Goal: Task Accomplishment & Management: Complete application form

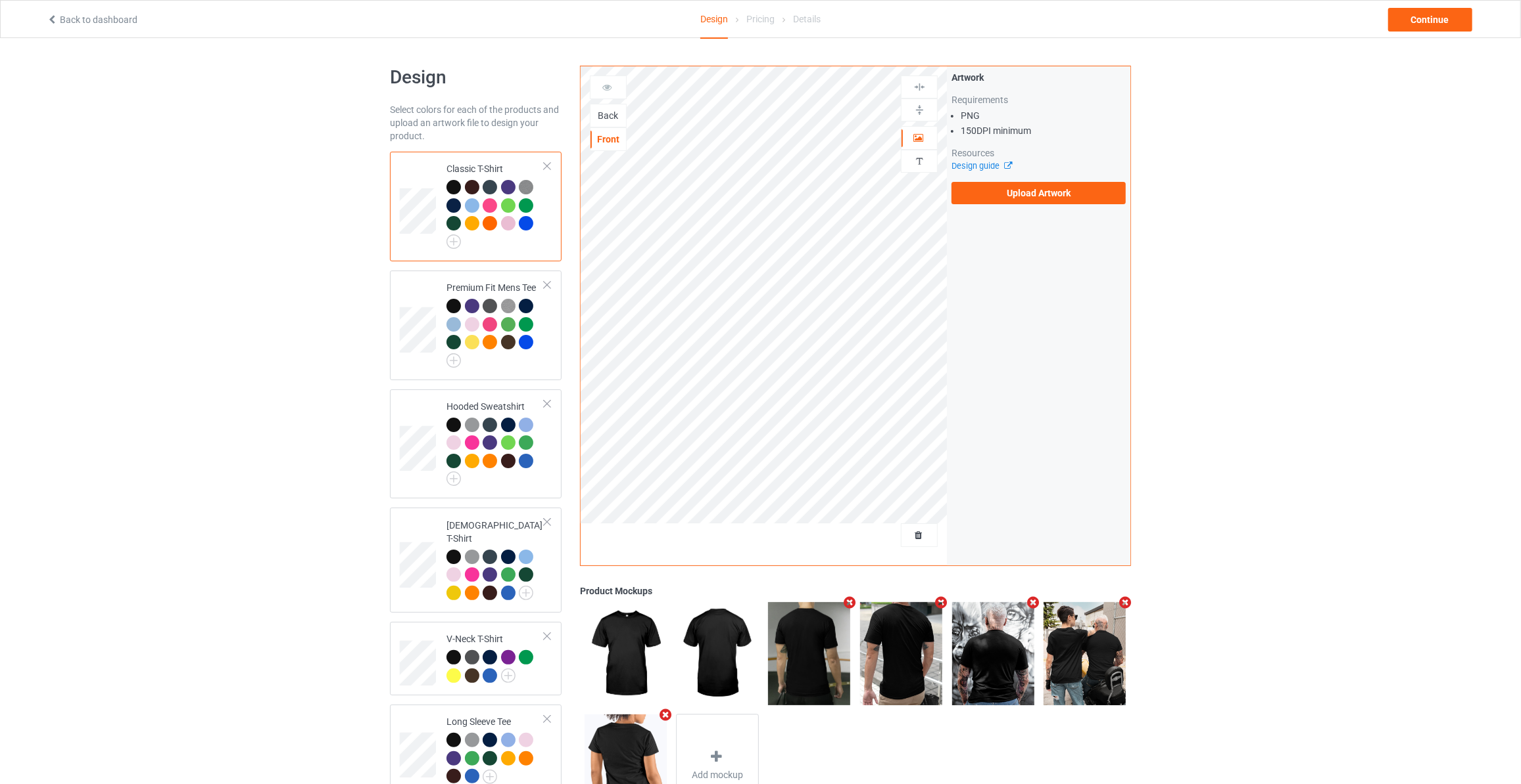
click at [607, 113] on div "Back" at bounding box center [608, 115] width 35 height 13
click at [1006, 188] on label "Upload Artwork" at bounding box center [1039, 193] width 174 height 22
click at [0, 0] on input "Upload Artwork" at bounding box center [0, 0] width 0 height 0
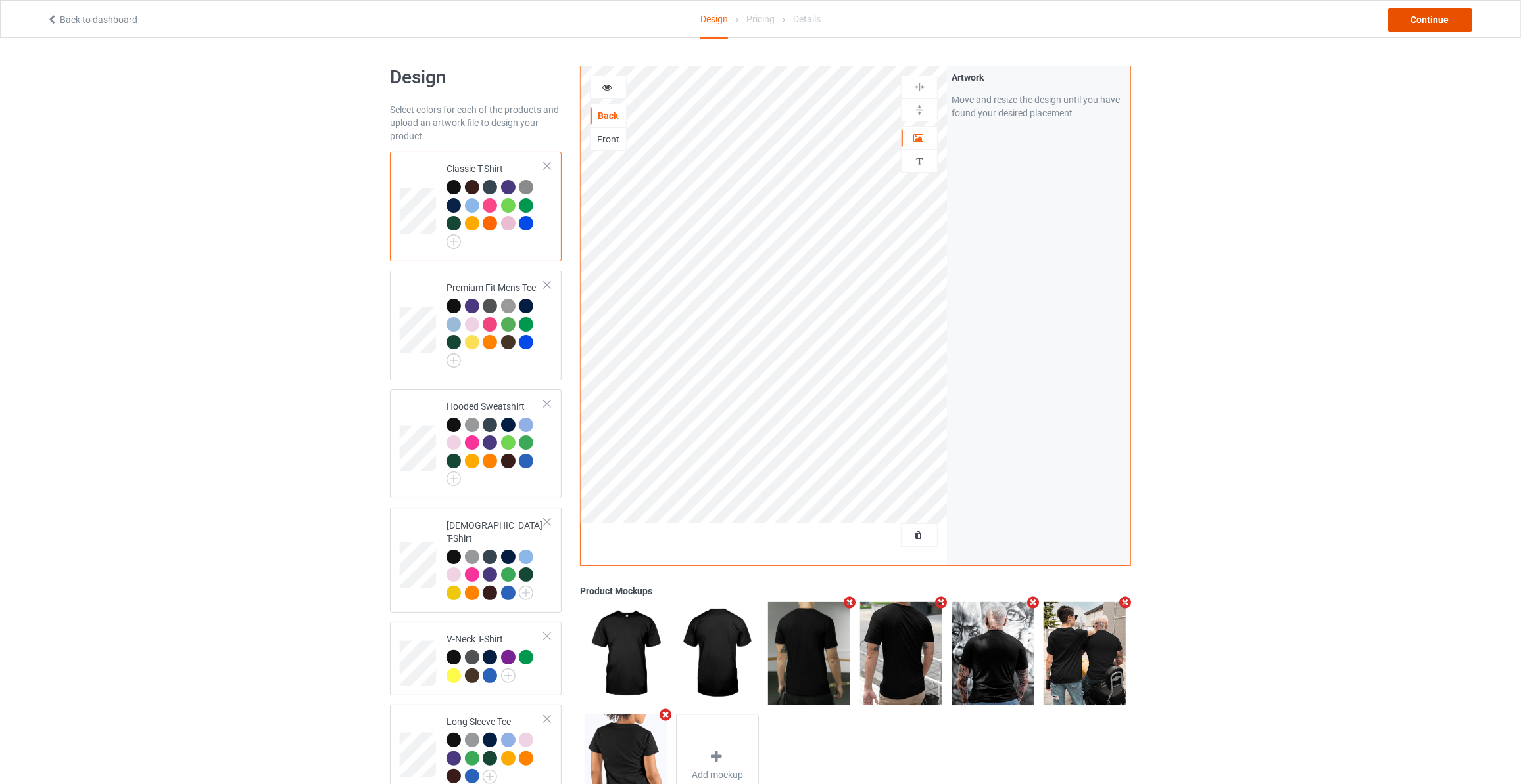
click at [1424, 17] on div "Continue" at bounding box center [1430, 20] width 84 height 23
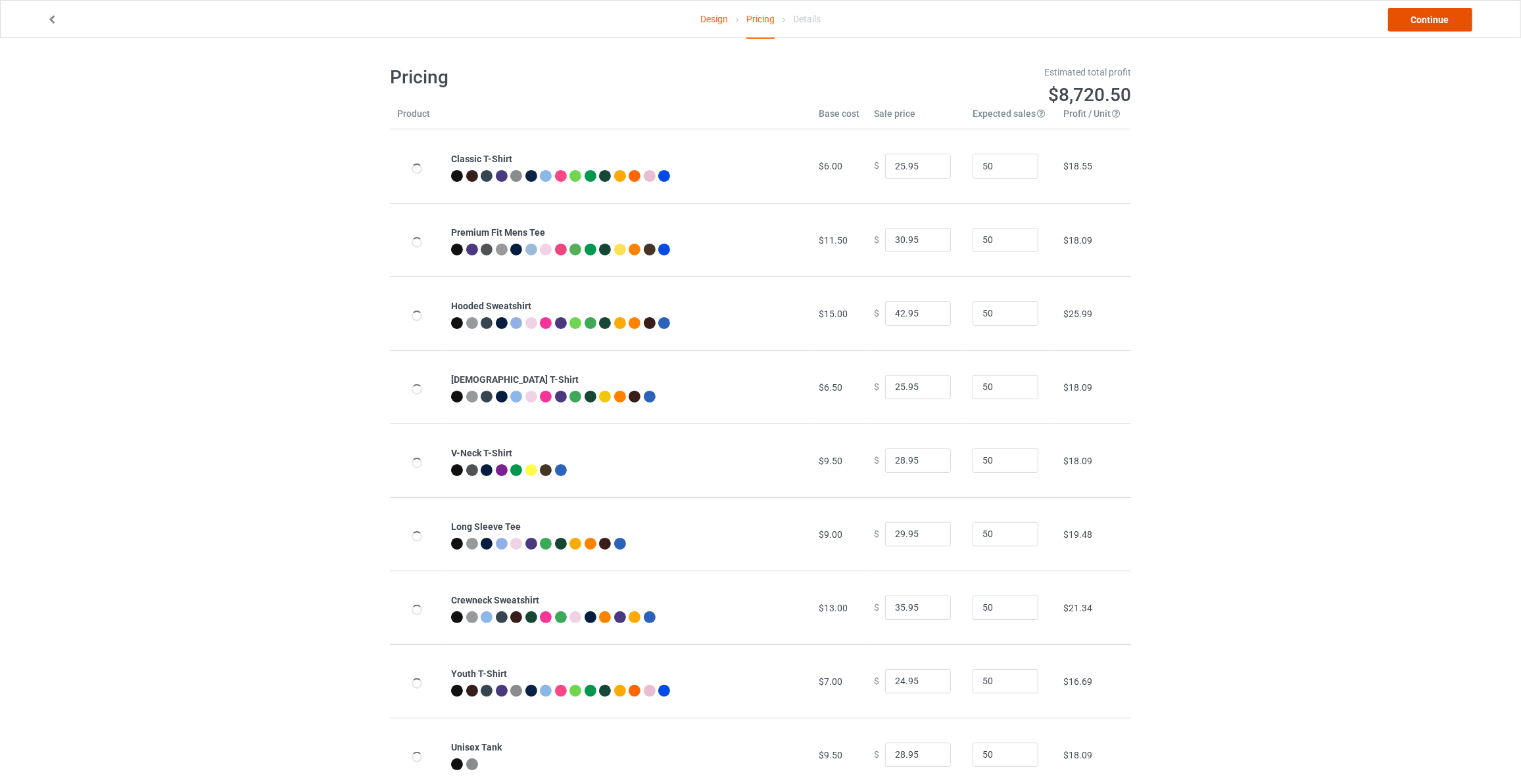
click at [1424, 17] on link "Continue" at bounding box center [1430, 20] width 84 height 23
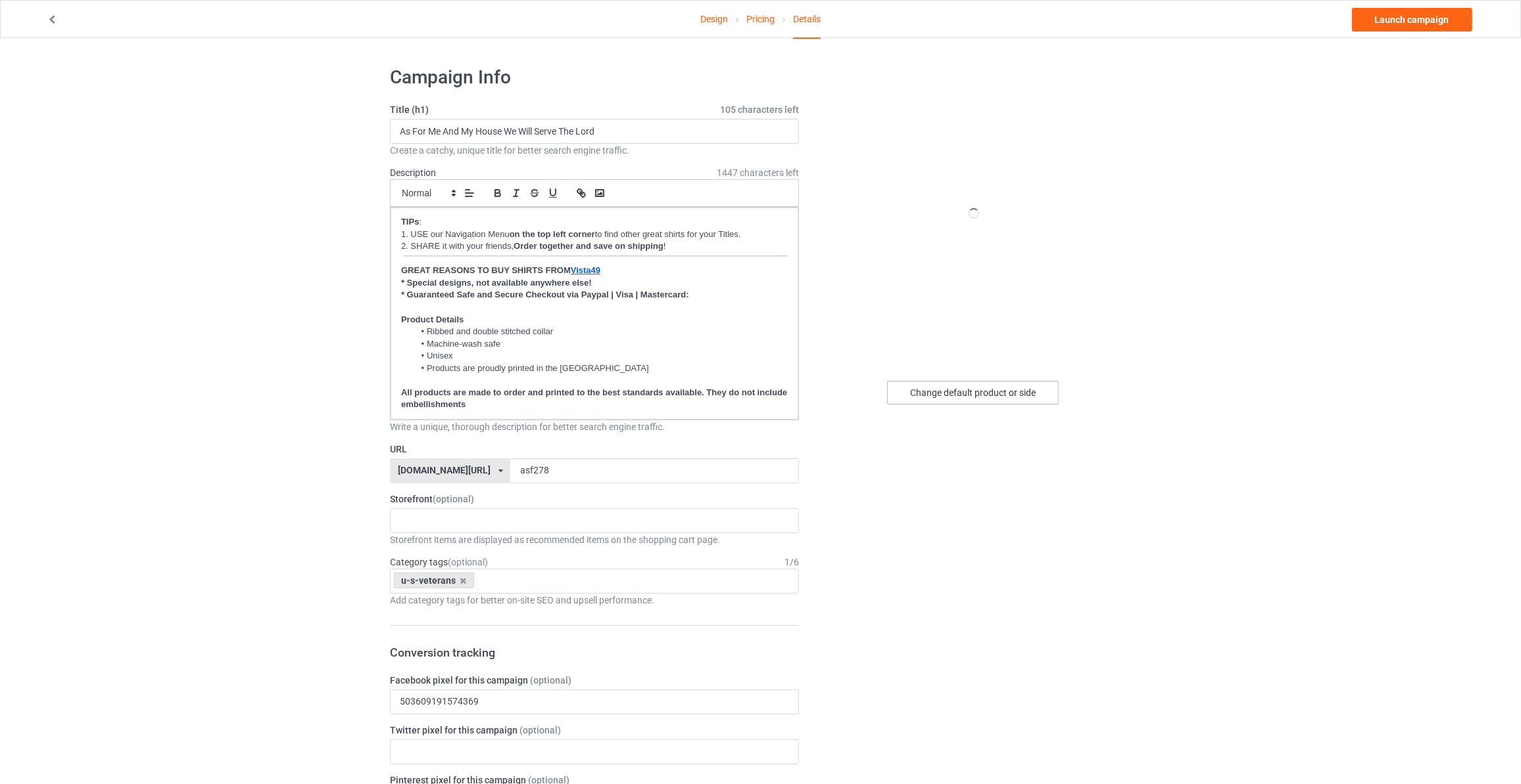
click at [930, 391] on div "Change default product or side" at bounding box center [972, 393] width 171 height 23
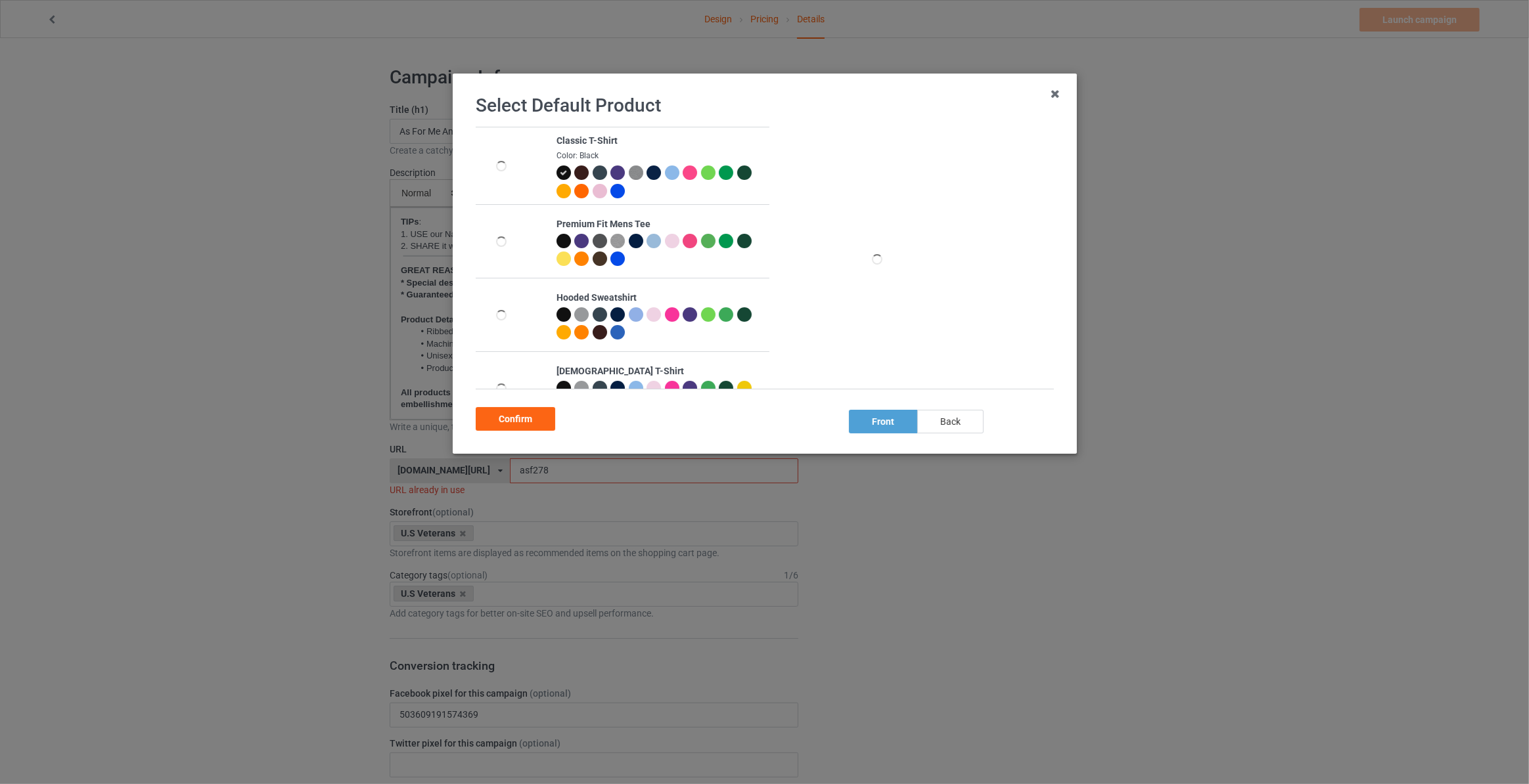
click at [944, 424] on div "back" at bounding box center [950, 421] width 66 height 23
click at [490, 420] on div "Confirm" at bounding box center [515, 419] width 79 height 23
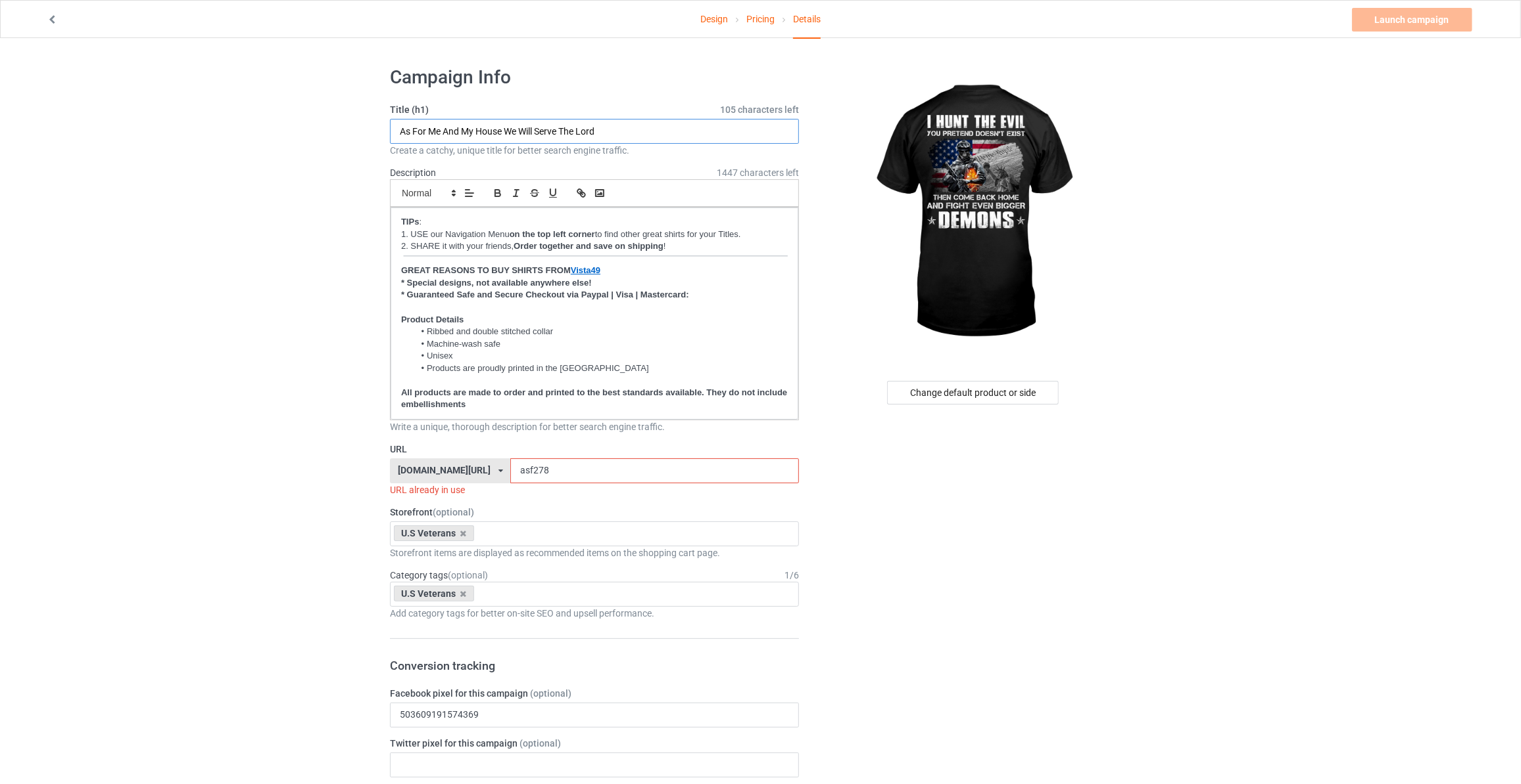
click at [644, 127] on input "As For Me And My House We Will Serve The Lord" at bounding box center [595, 132] width 409 height 25
paste input "I Hunt The Evil You Pretend Doesn't Exist Then Come Back Home And Fight Even Bi…"
type input "I Hunt The Evil You Pretend Doesn't Exist Then Come Back Home And Fight Even Bi…"
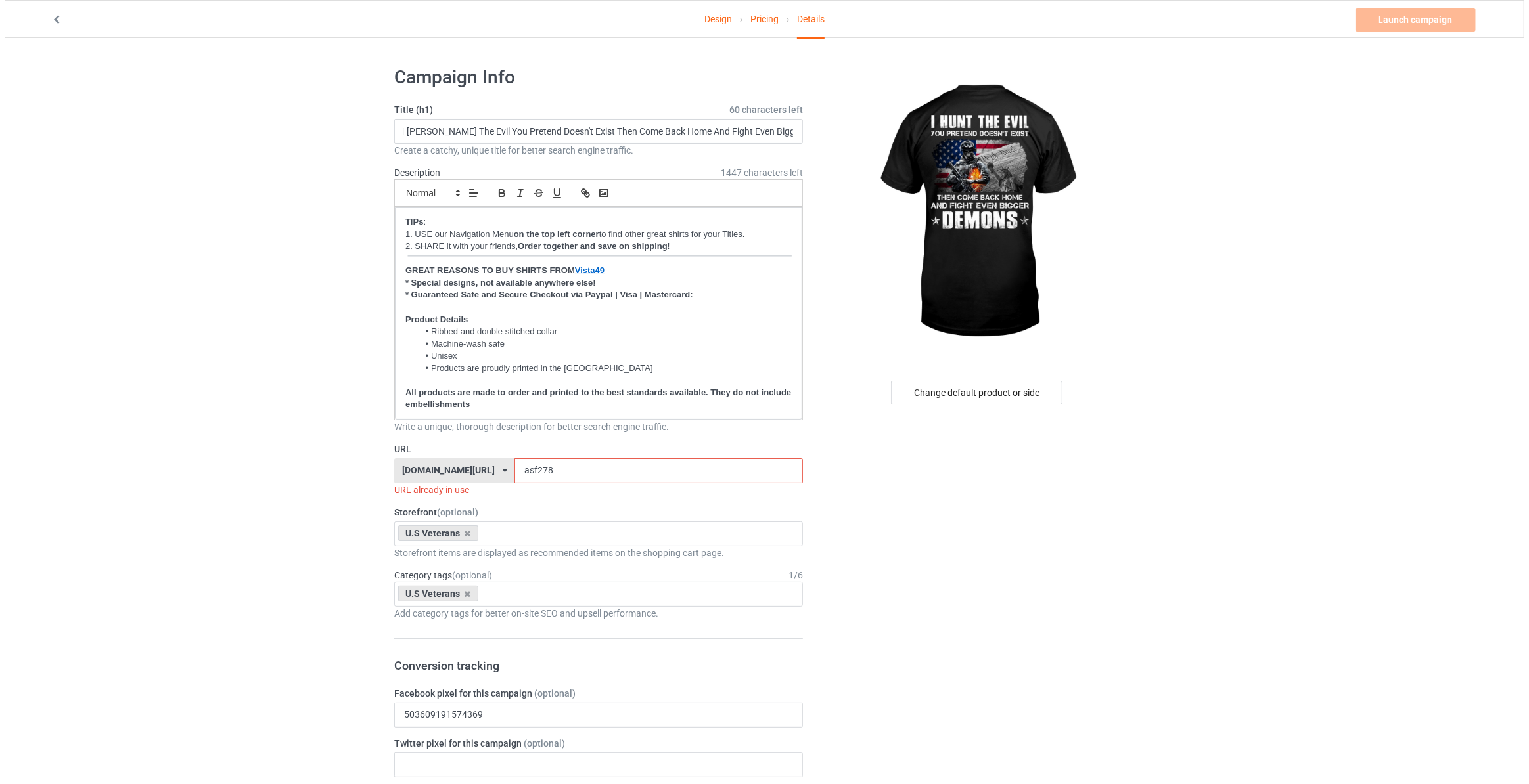
scroll to position [0, 0]
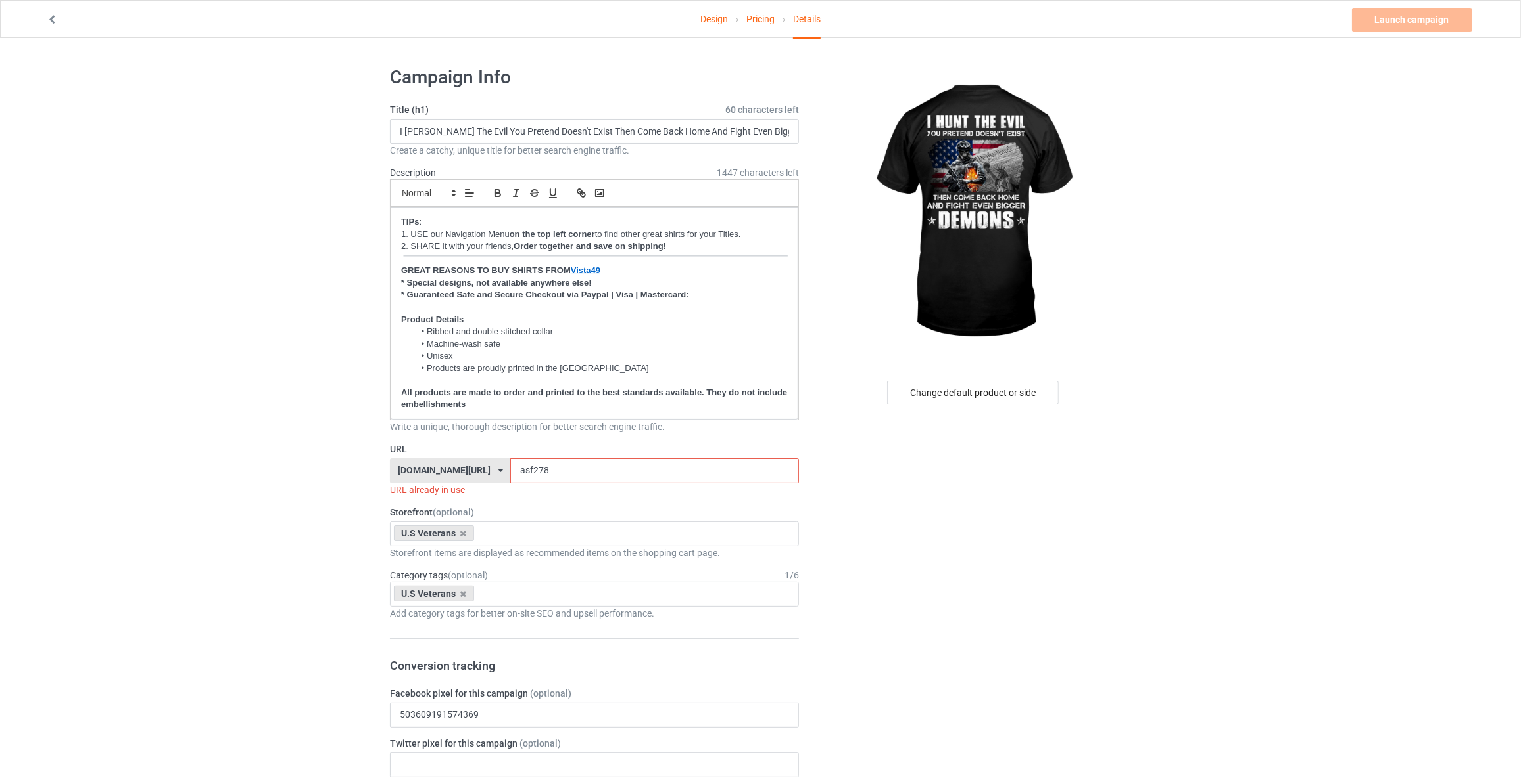
drag, startPoint x: 540, startPoint y: 464, endPoint x: 131, endPoint y: 412, distance: 412.3
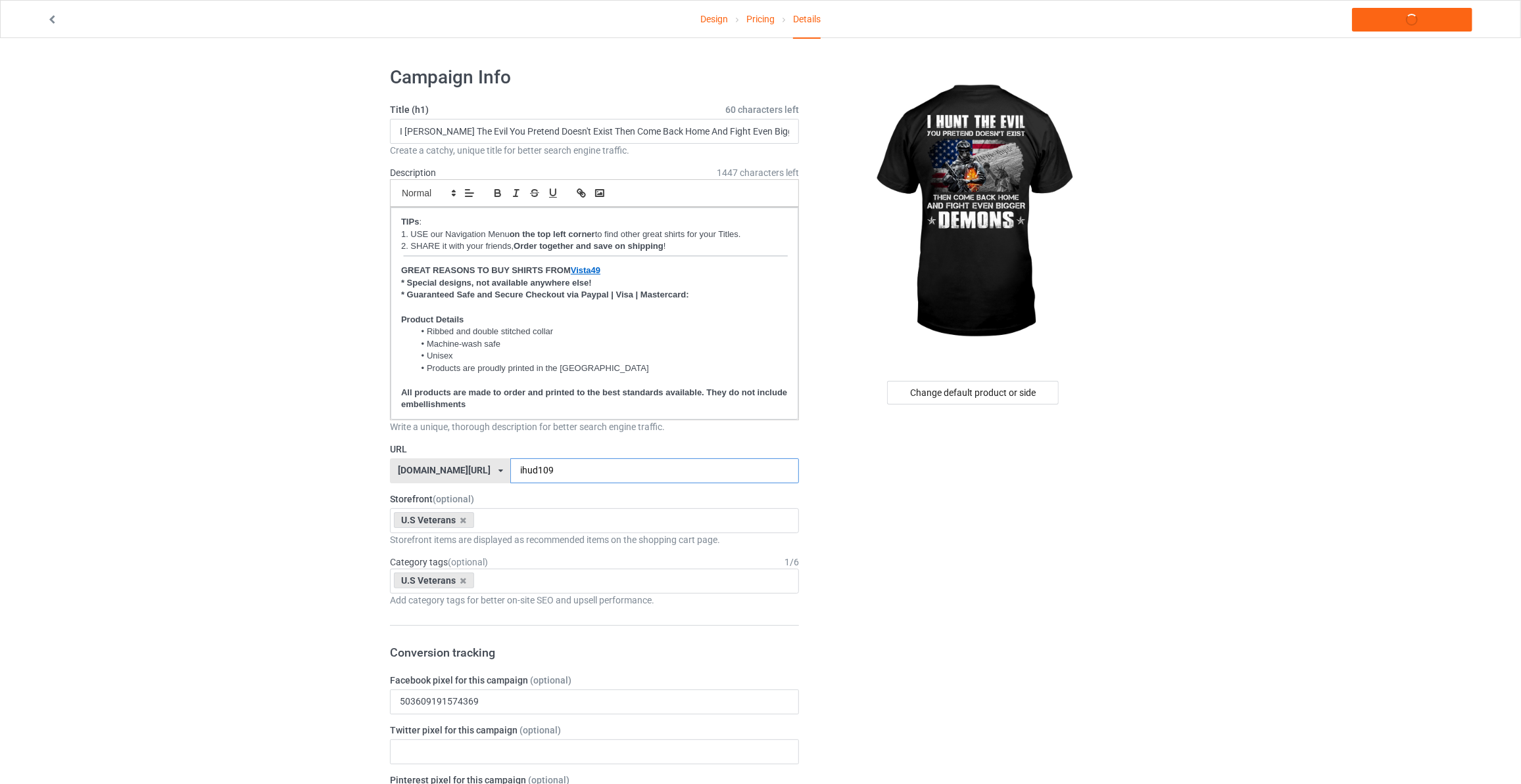
type input "ihud109"
click at [1421, 23] on link "Launch campaign" at bounding box center [1411, 20] width 120 height 23
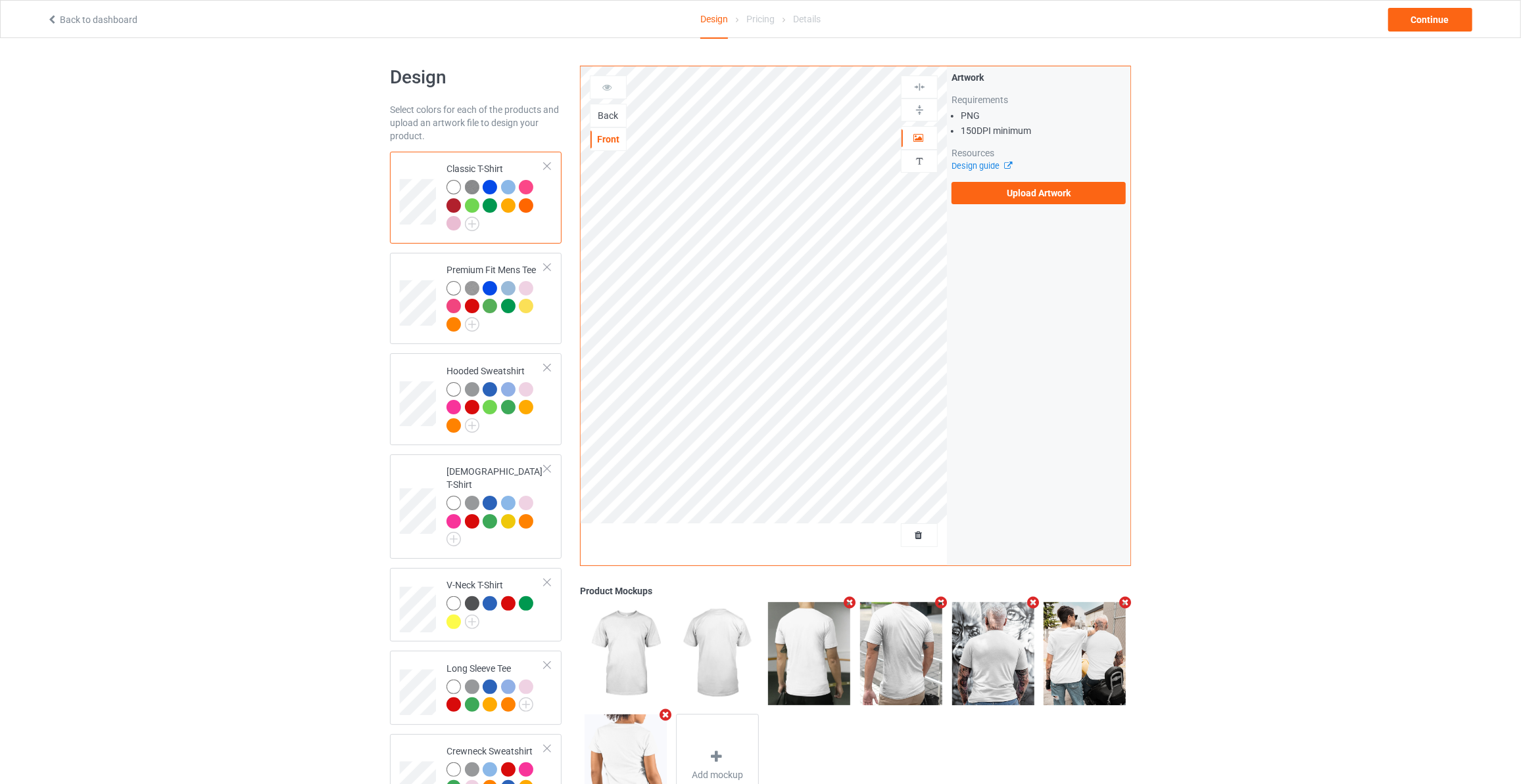
click at [610, 119] on div "Back" at bounding box center [608, 115] width 35 height 13
click at [1020, 197] on label "Upload Artwork" at bounding box center [1039, 193] width 174 height 22
click at [0, 0] on input "Upload Artwork" at bounding box center [0, 0] width 0 height 0
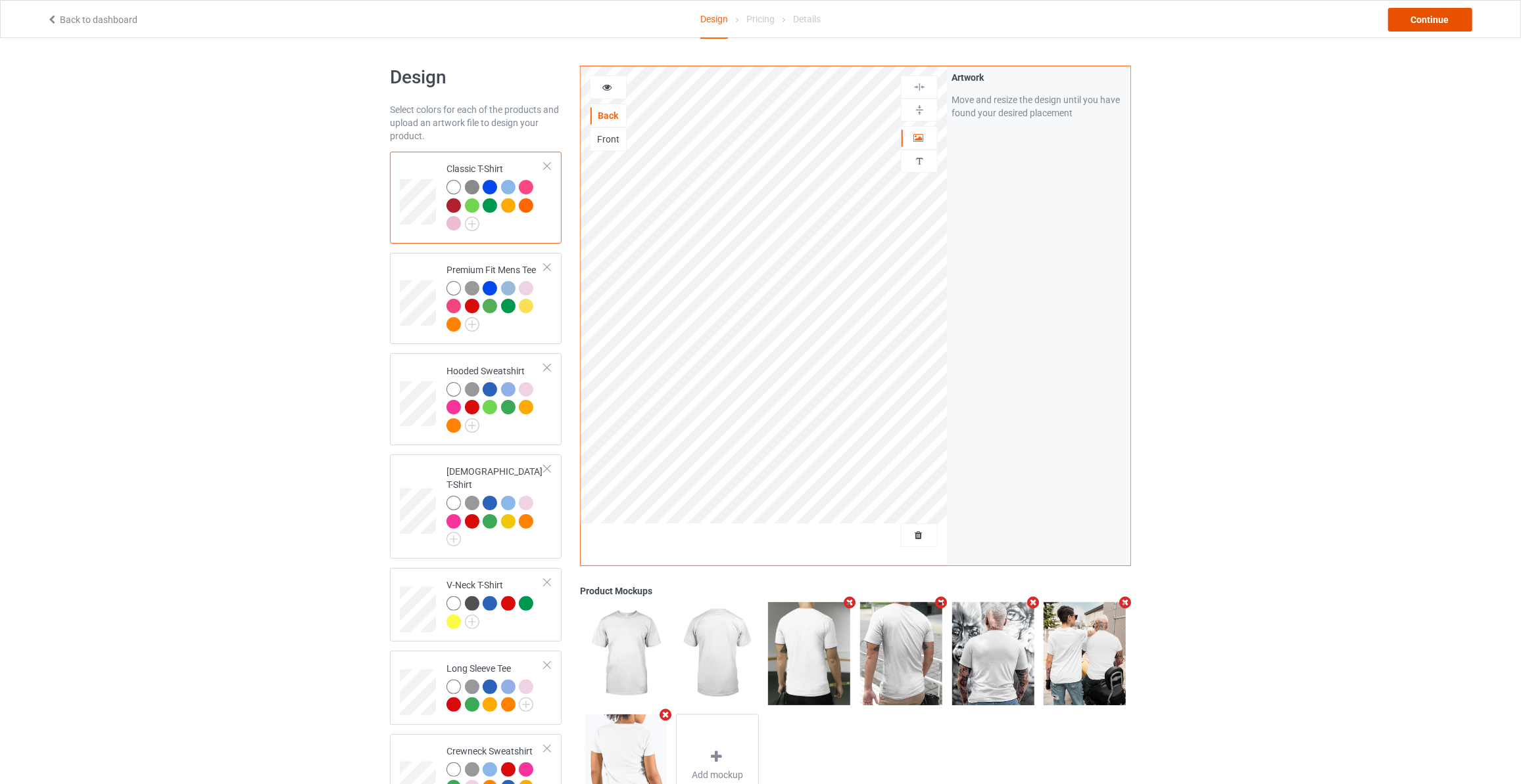
click at [1432, 23] on div "Continue" at bounding box center [1430, 20] width 84 height 23
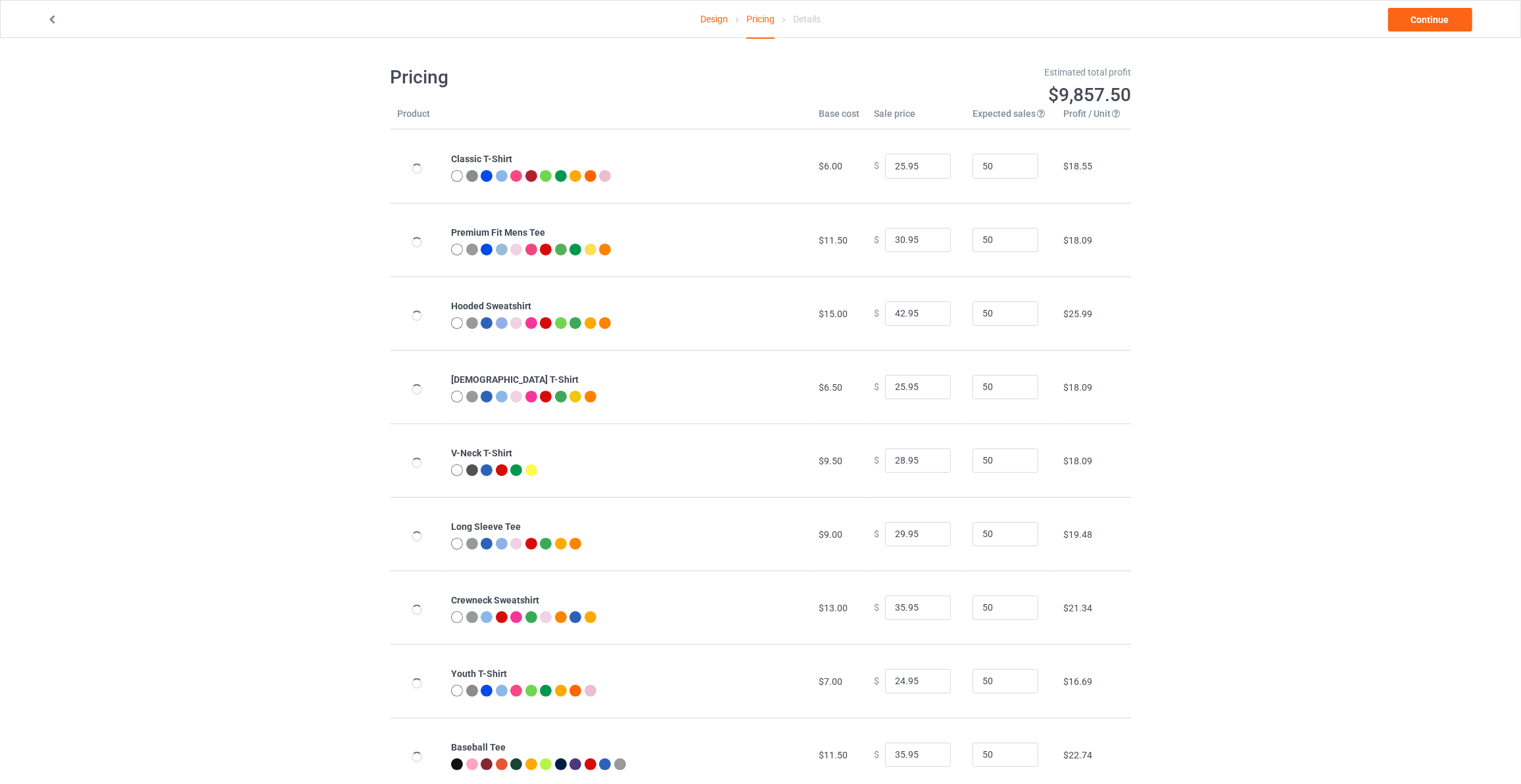
click at [1432, 23] on link "Continue" at bounding box center [1430, 20] width 84 height 23
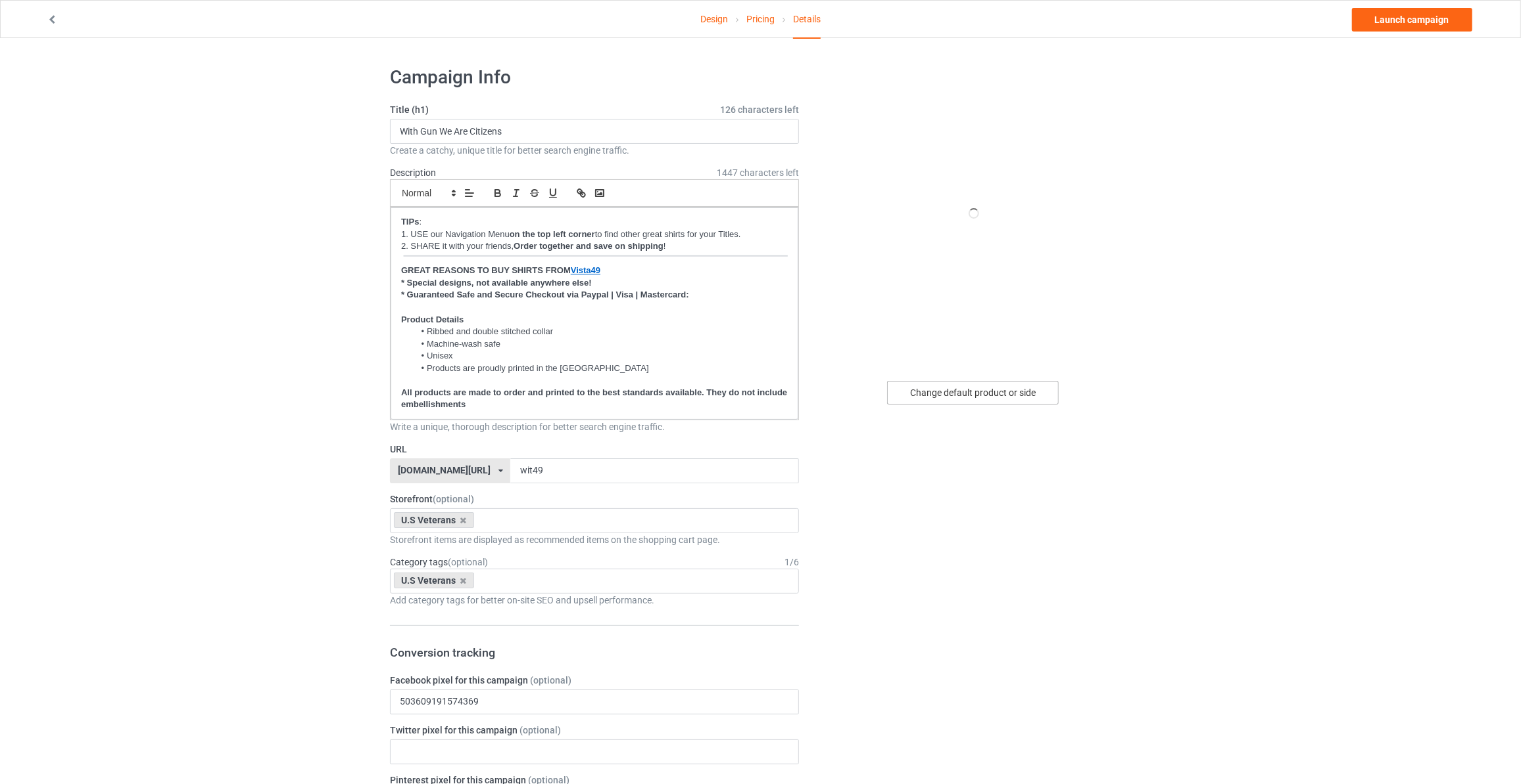
click at [981, 396] on div "Change default product or side" at bounding box center [972, 393] width 171 height 23
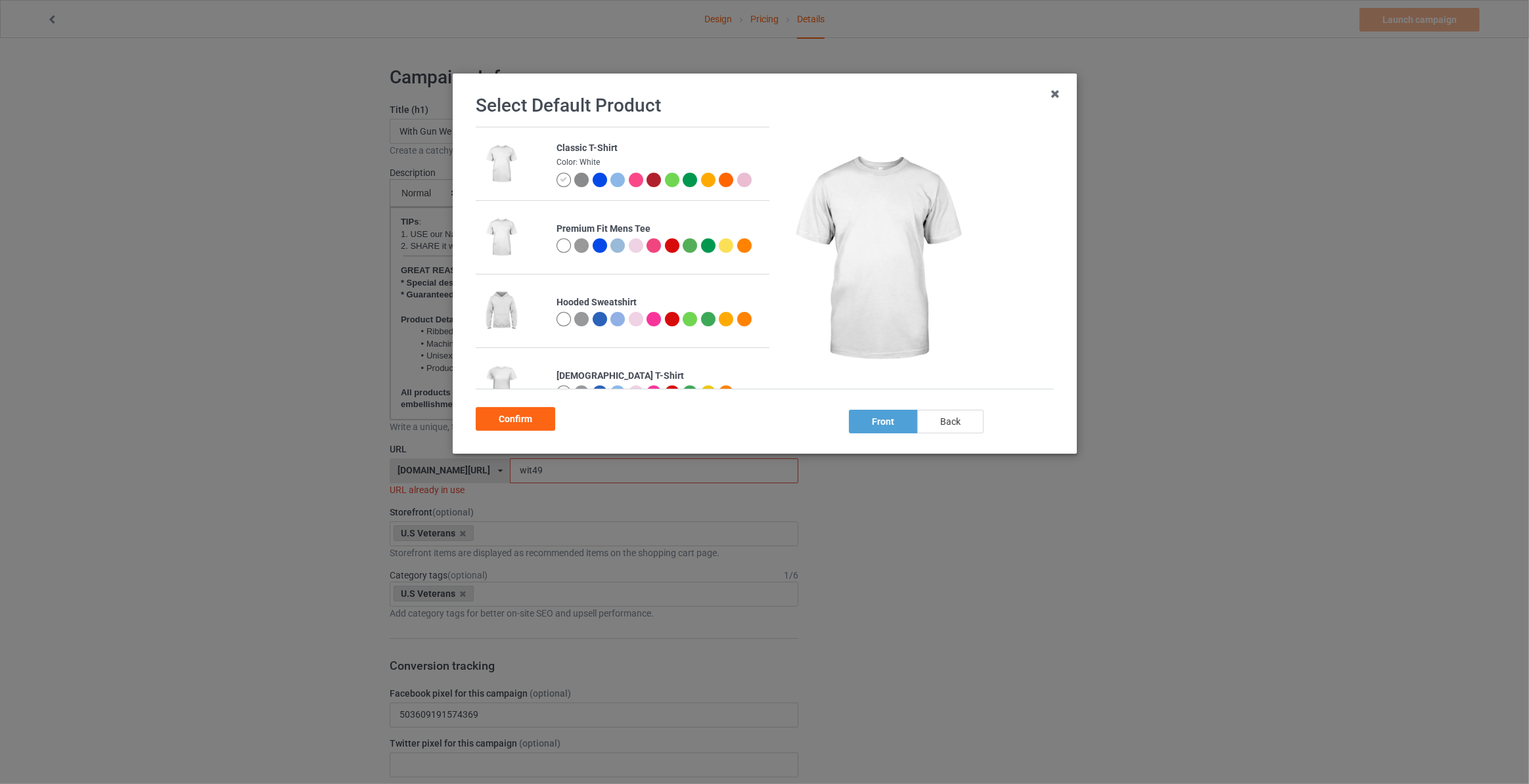
click at [939, 423] on div "back" at bounding box center [950, 421] width 66 height 23
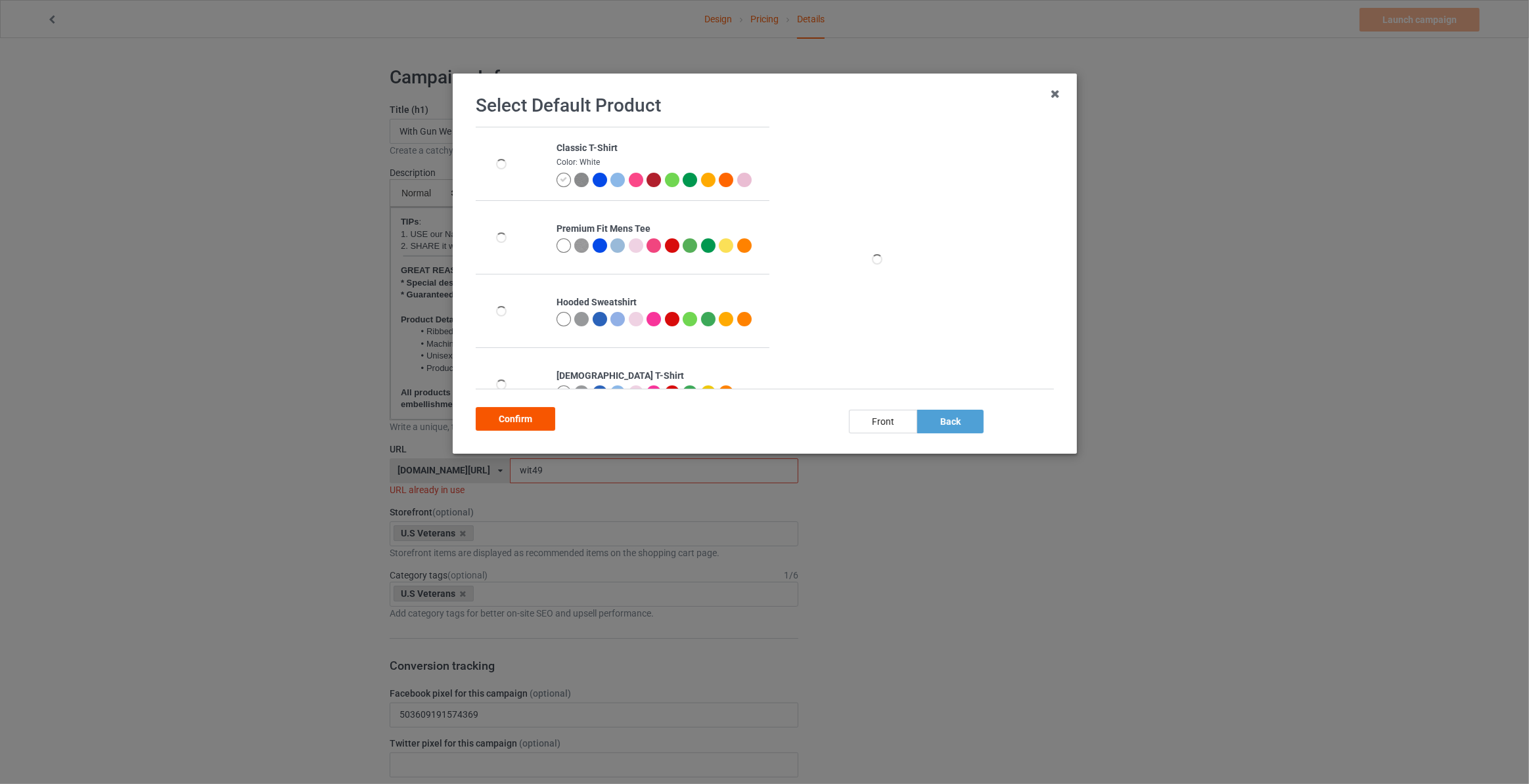
click at [488, 420] on div "Confirm" at bounding box center [515, 419] width 79 height 23
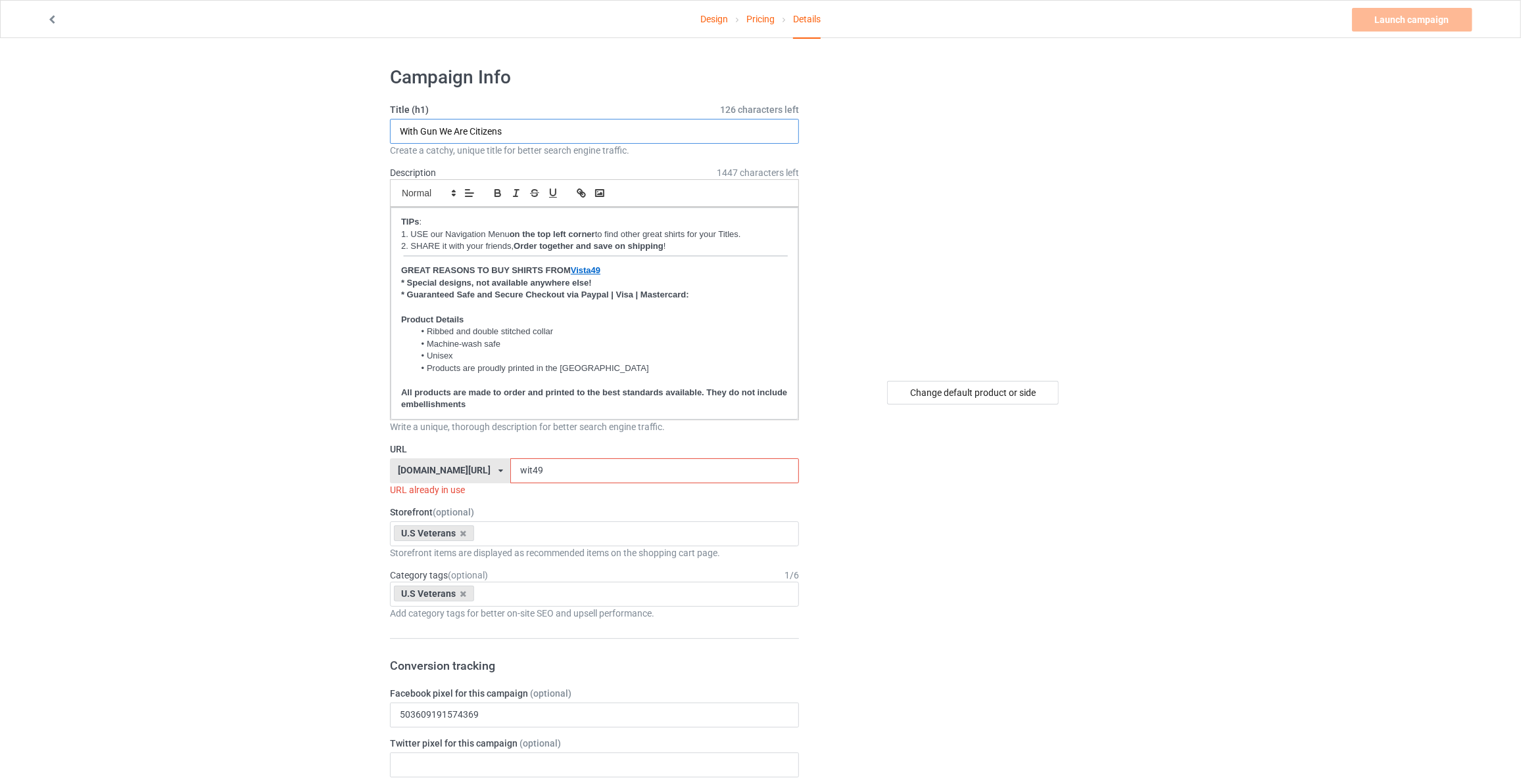
click at [547, 139] on input "With Gun We Are Citizens" at bounding box center [595, 132] width 409 height 25
paste input "I Hunt The Evil You Pretend Doesn't Exist Then Come Back Home And Fight Even Bi…"
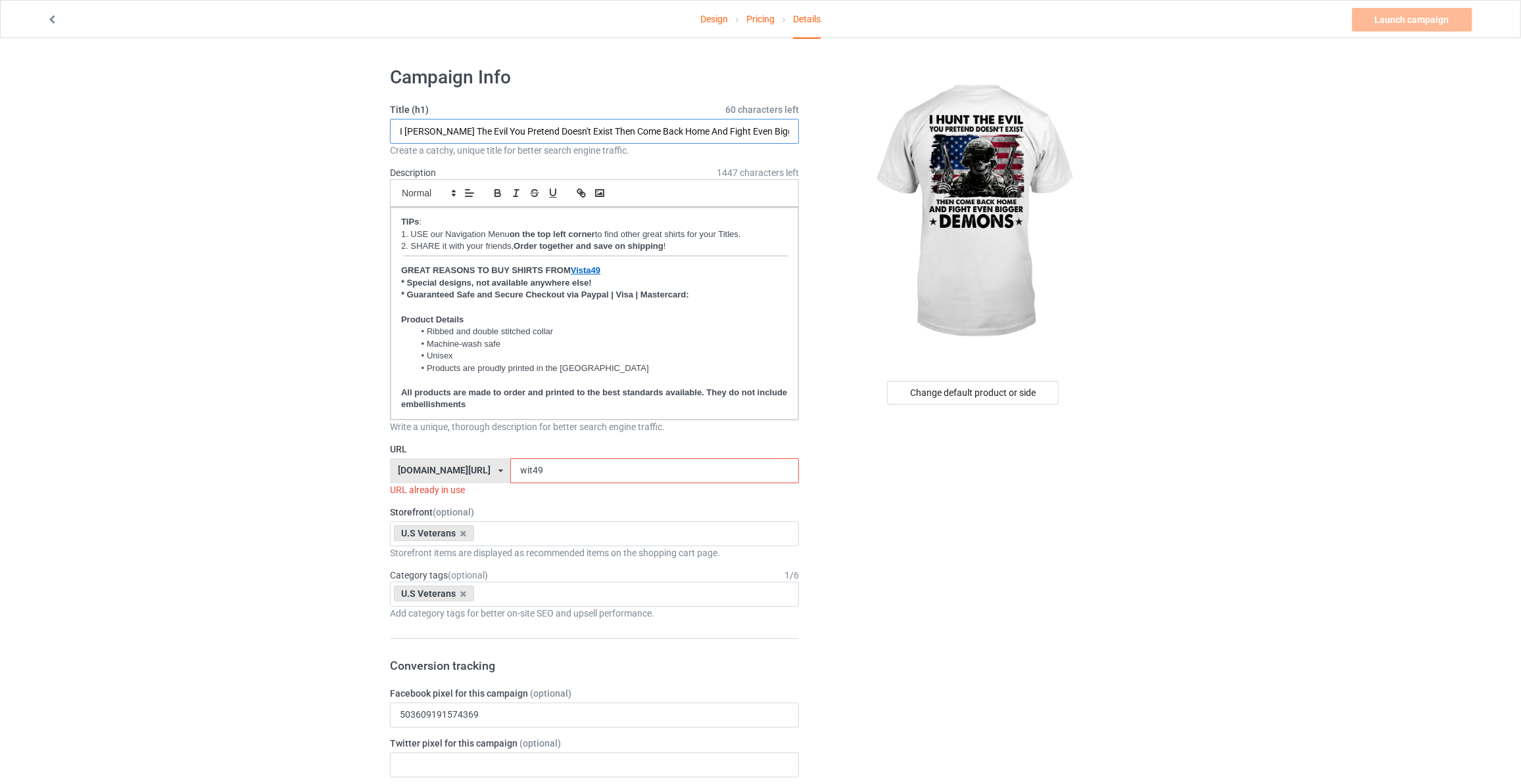
type input "I Hunt The Evil You Pretend Doesn't Exist Then Come Back Home And Fight Even Bi…"
drag, startPoint x: 258, startPoint y: 329, endPoint x: 469, endPoint y: 454, distance: 245.2
drag, startPoint x: 551, startPoint y: 473, endPoint x: 112, endPoint y: 440, distance: 440.2
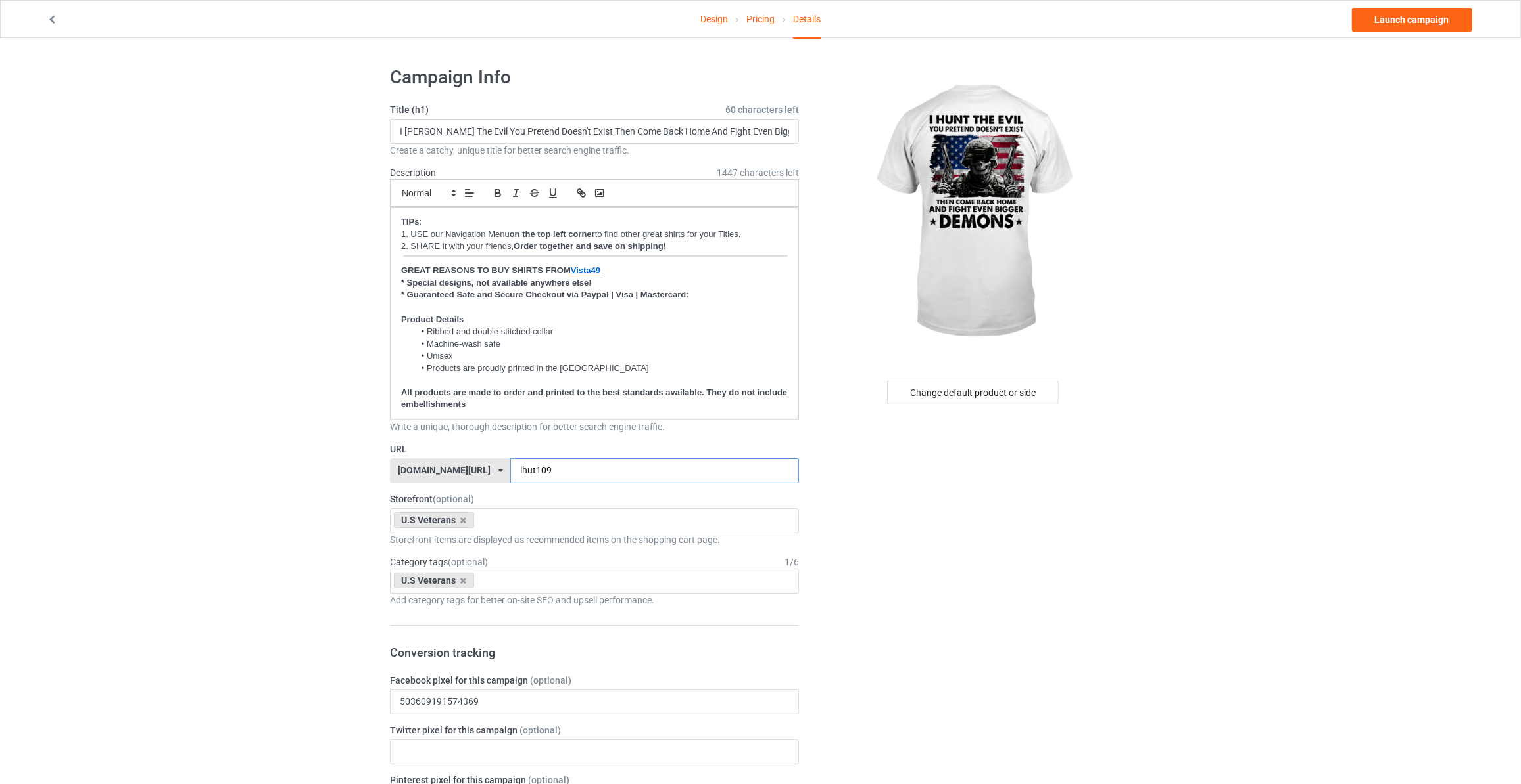
type input "ihut109"
drag, startPoint x: 1318, startPoint y: 161, endPoint x: 1363, endPoint y: 94, distance: 80.7
click at [1404, 21] on link "Launch campaign" at bounding box center [1411, 20] width 120 height 23
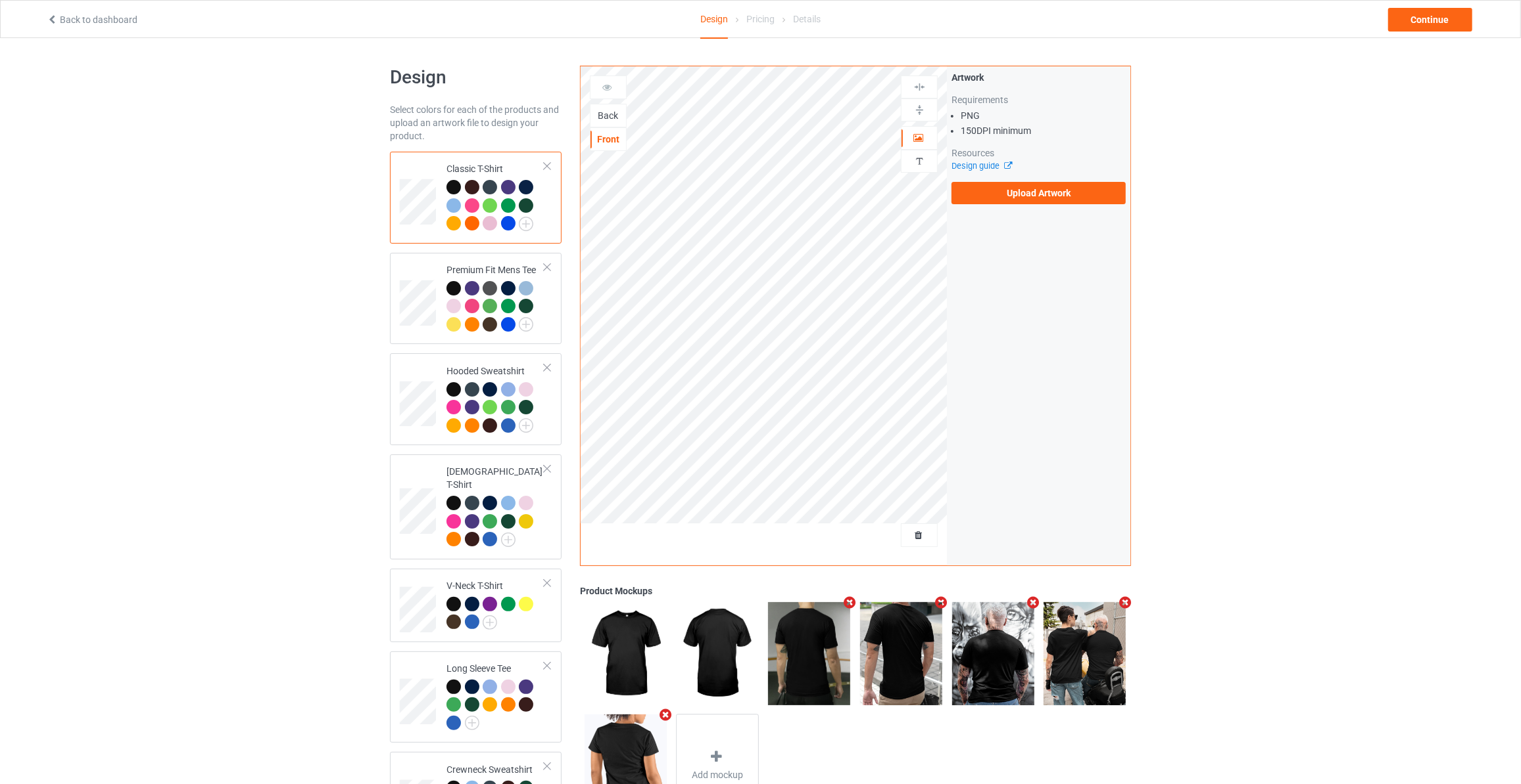
click at [597, 111] on div "Back" at bounding box center [608, 115] width 35 height 13
click at [1025, 195] on label "Upload Artwork" at bounding box center [1039, 193] width 174 height 22
click at [0, 0] on input "Upload Artwork" at bounding box center [0, 0] width 0 height 0
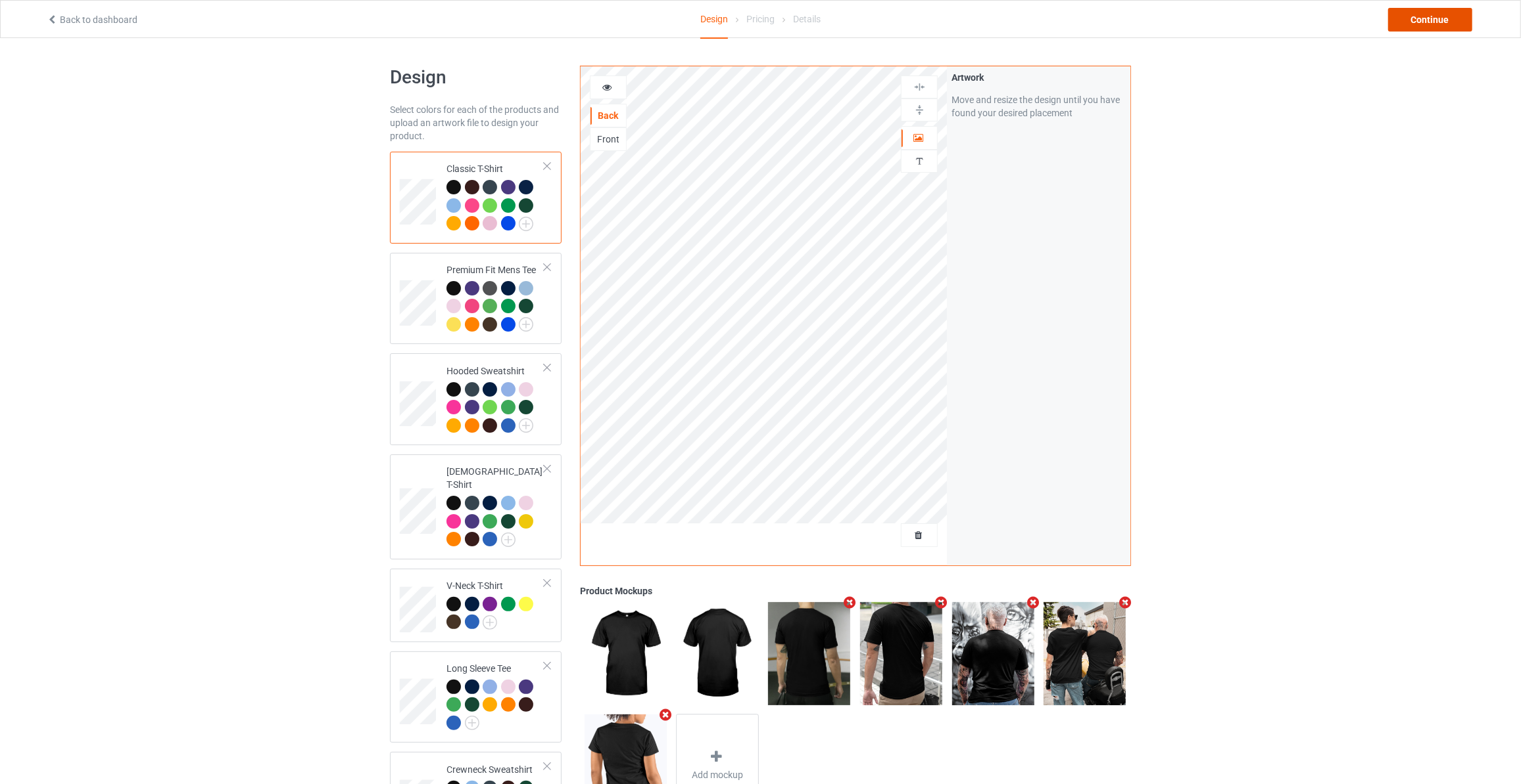
click at [1428, 13] on div "Continue" at bounding box center [1430, 20] width 84 height 23
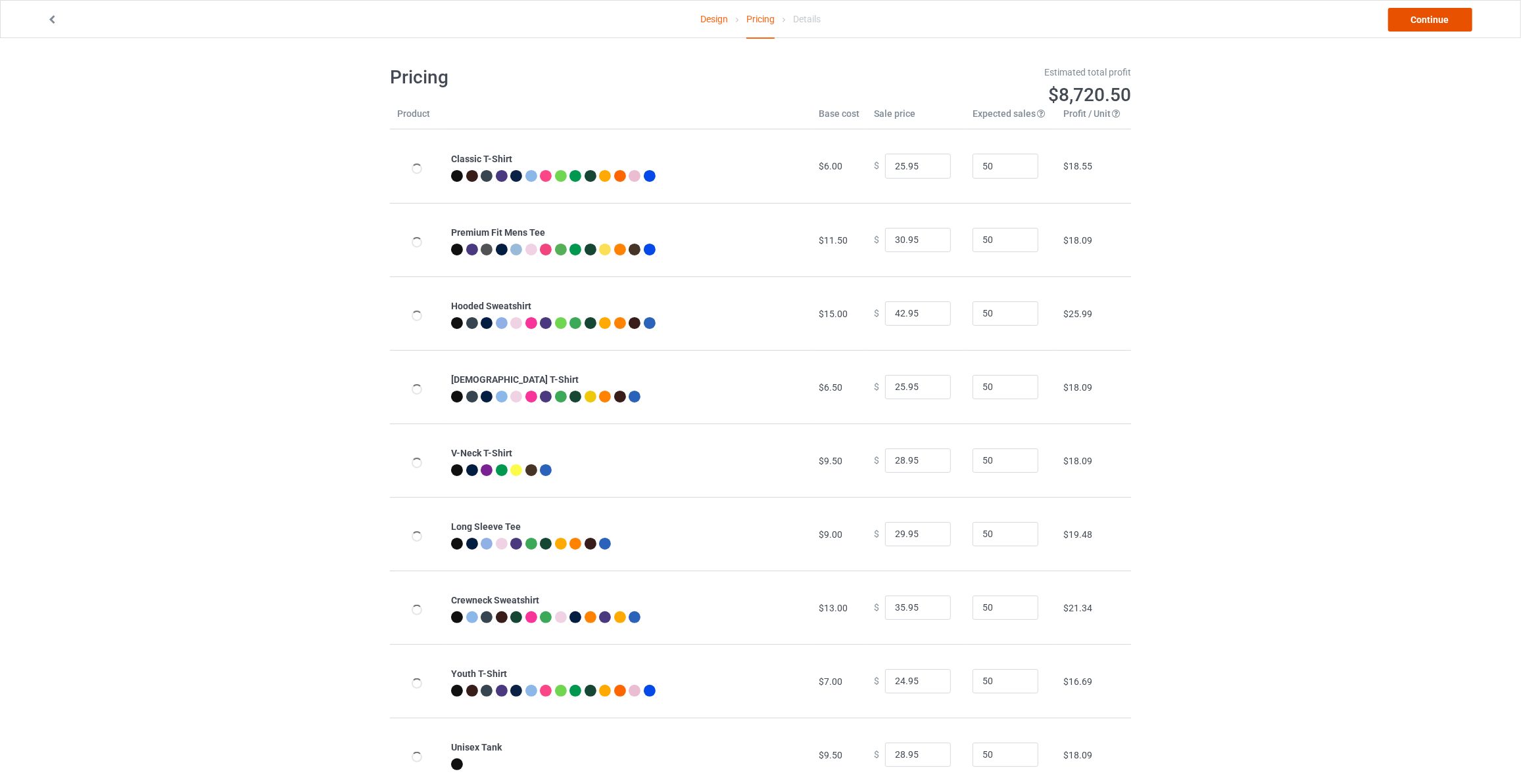
click at [1428, 13] on link "Continue" at bounding box center [1430, 20] width 84 height 23
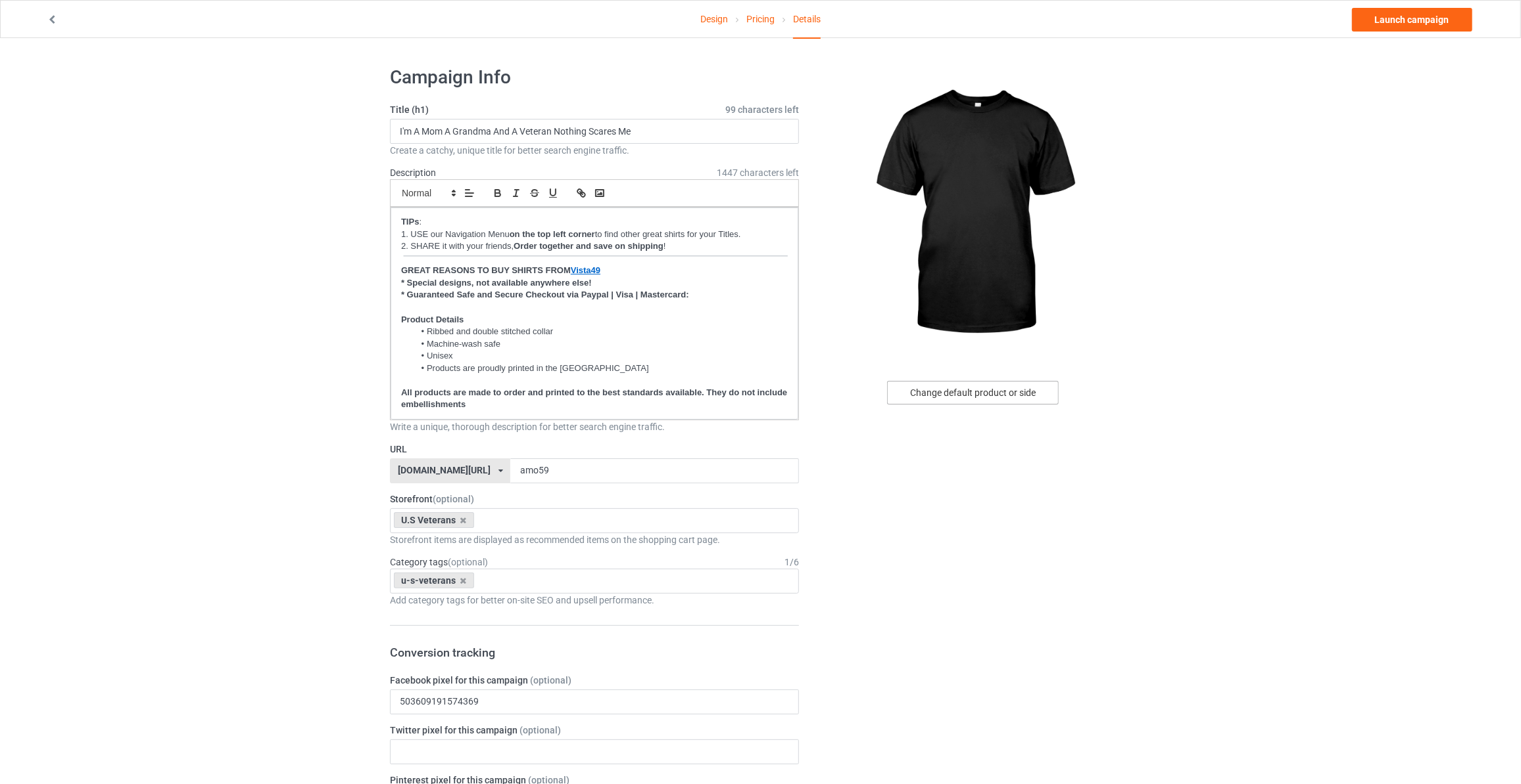
click at [987, 396] on div "Change default product or side" at bounding box center [972, 393] width 171 height 23
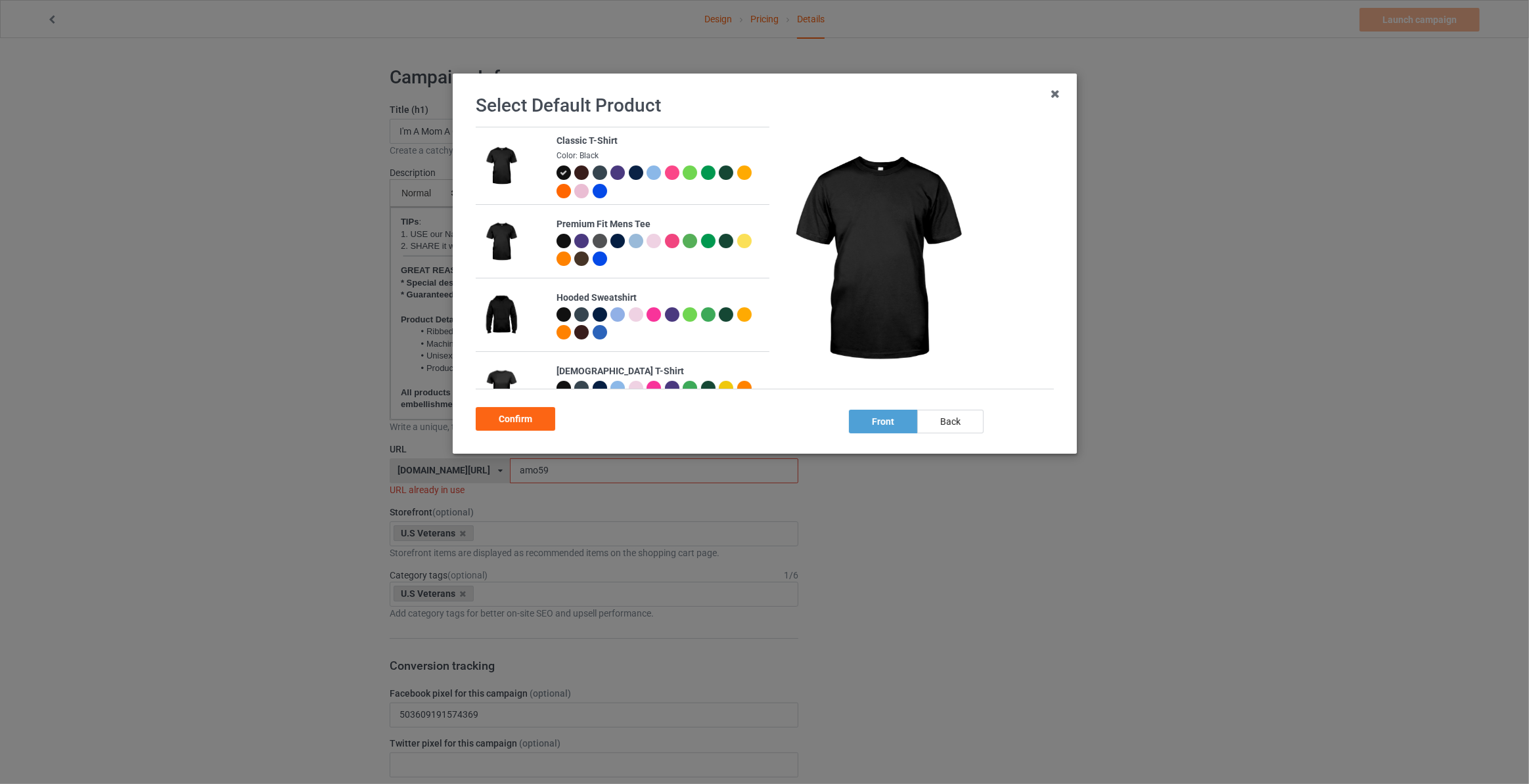
click at [954, 419] on div "back" at bounding box center [950, 421] width 66 height 23
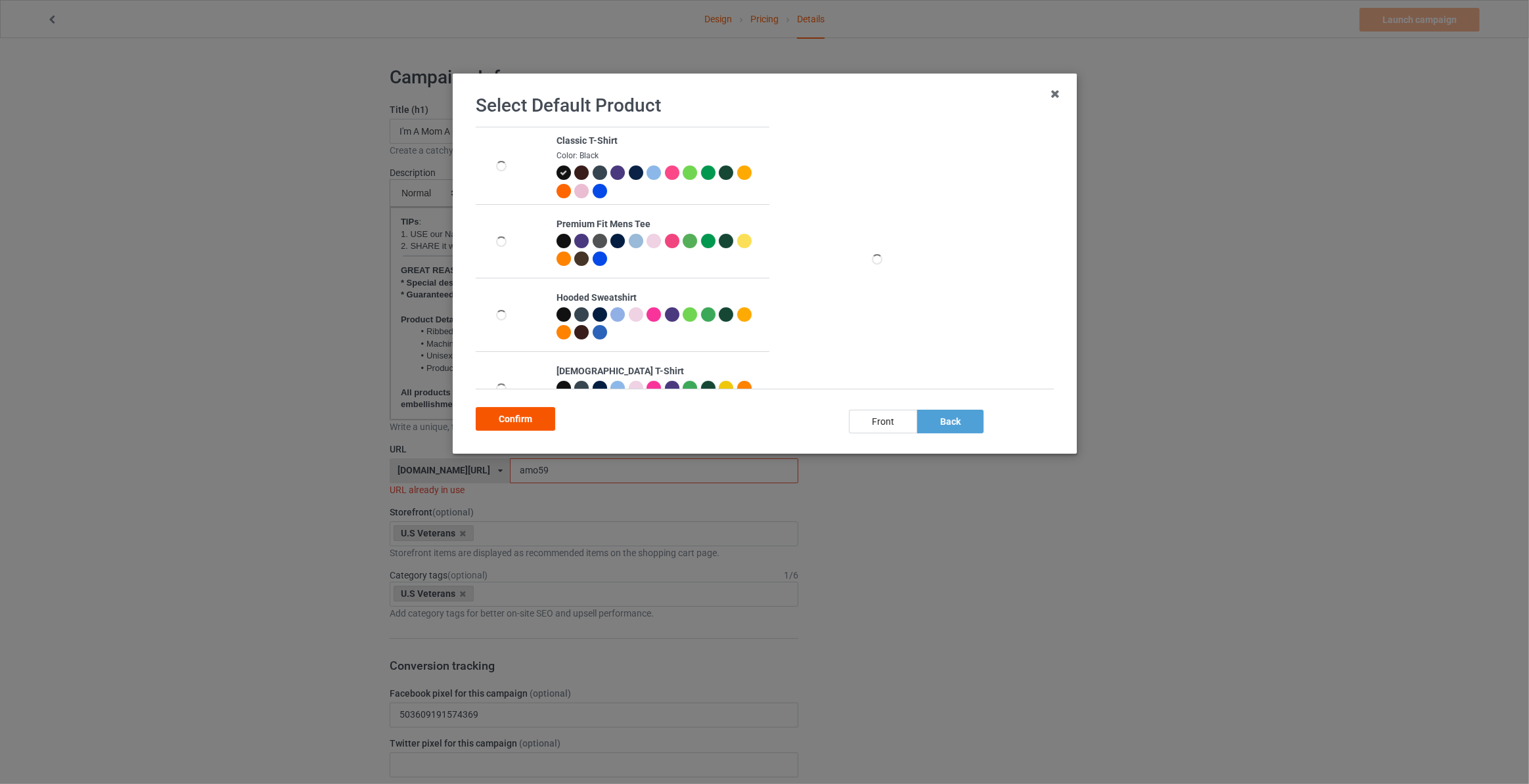
click at [510, 419] on div "Confirm" at bounding box center [515, 419] width 79 height 23
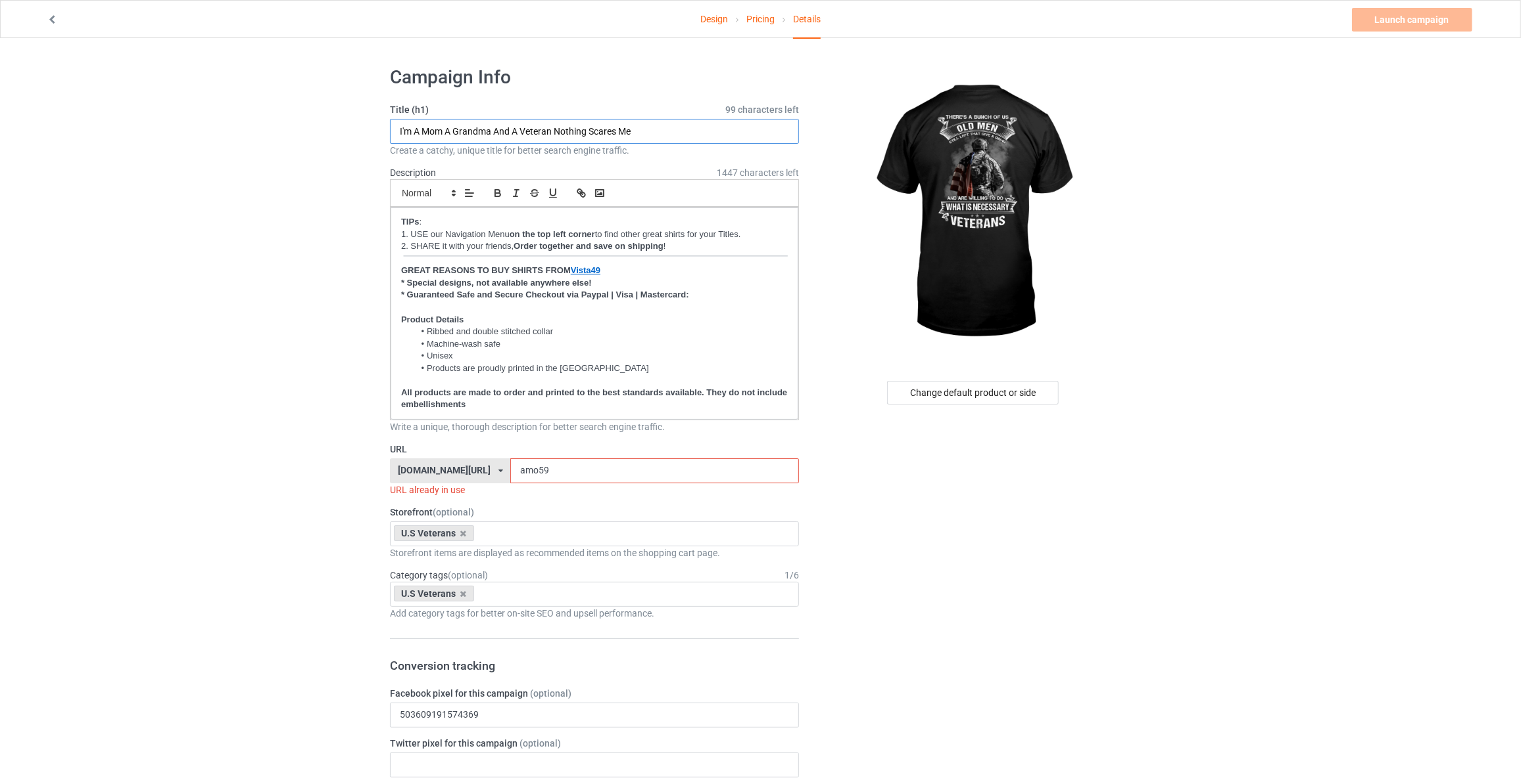
click at [652, 136] on input "I'm A Mom A Grandma And A Veteran Nothing Scares Me" at bounding box center [595, 132] width 409 height 25
type input "There's A Bunch Of Us Old Men Still Left That Give A Damn And Are Willing To Do…"
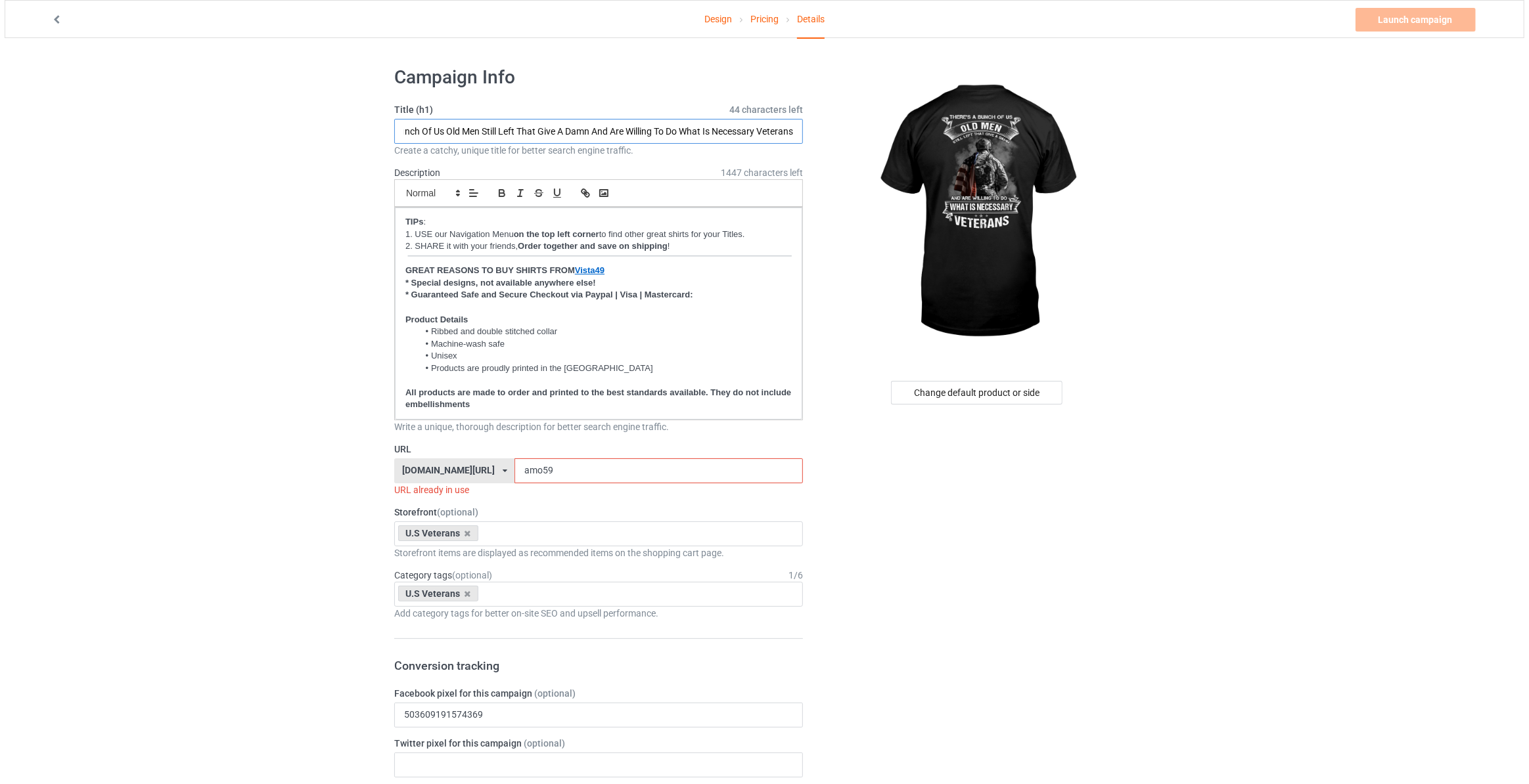
scroll to position [0, 0]
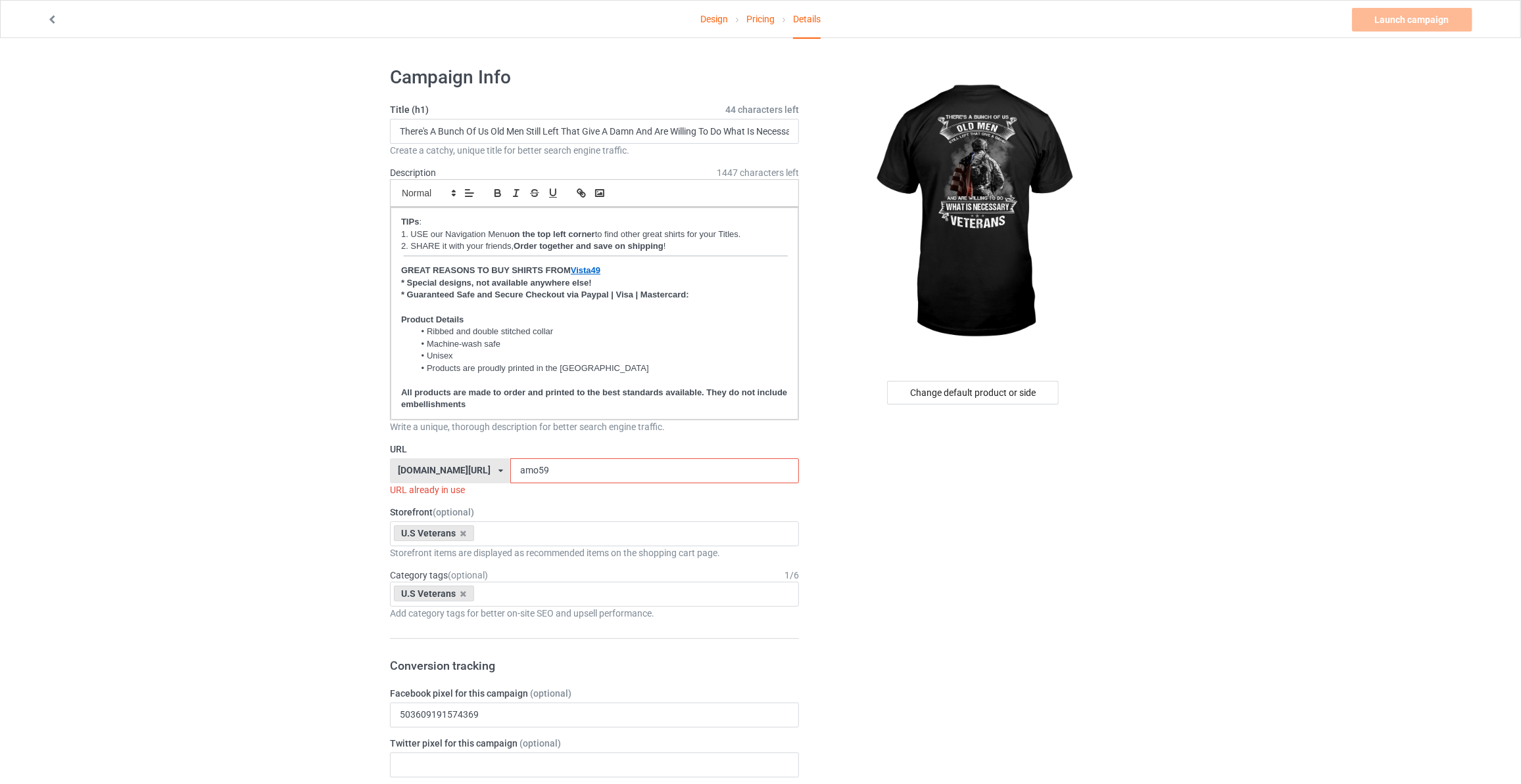
drag, startPoint x: 541, startPoint y: 462, endPoint x: 197, endPoint y: 466, distance: 344.0
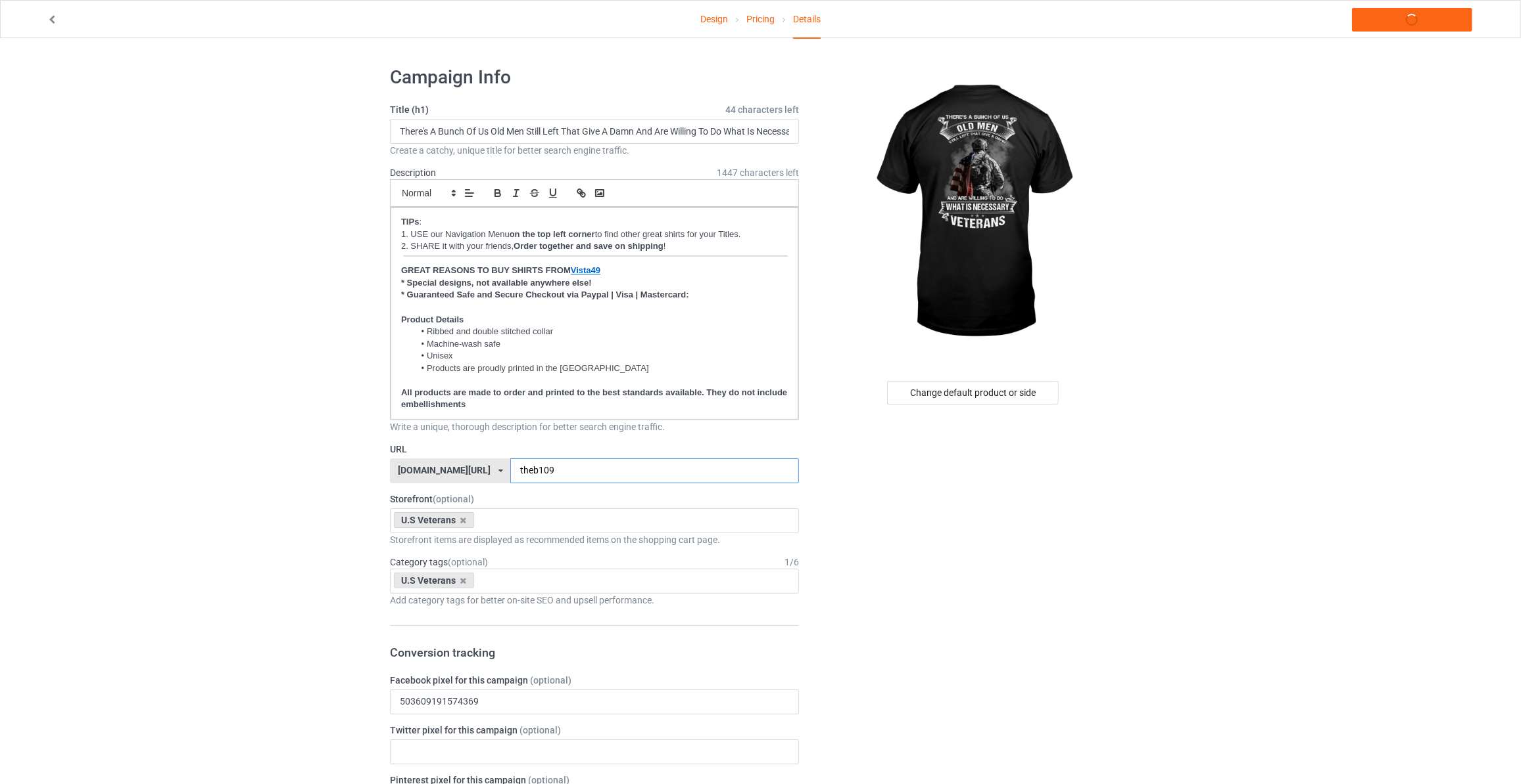
type input "theb109"
click at [1428, 25] on link "Launch campaign" at bounding box center [1411, 20] width 120 height 23
